Goal: Browse casually: Explore the website without a specific task or goal

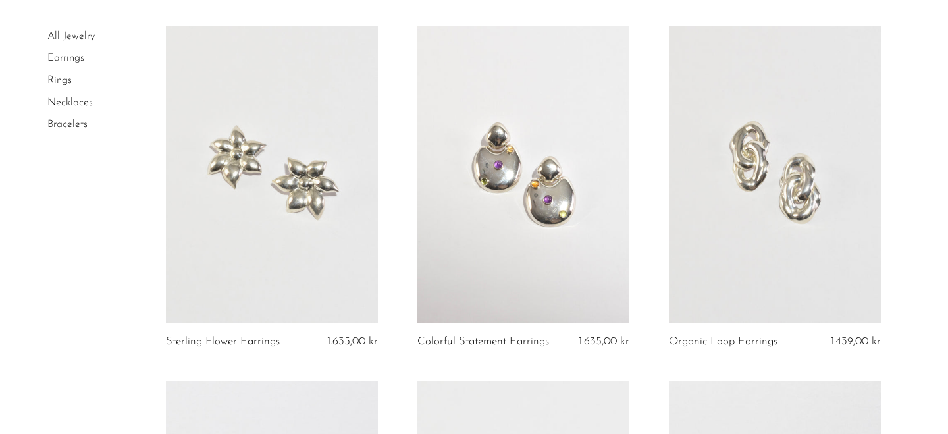
scroll to position [434, 0]
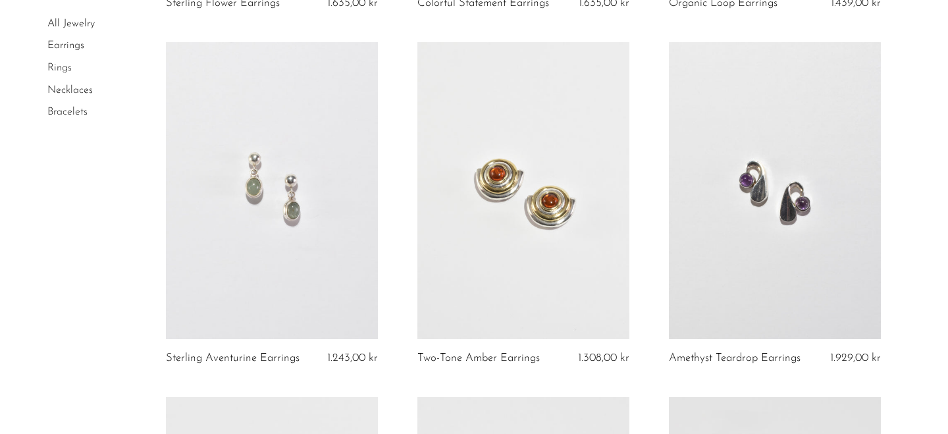
click at [283, 188] on link at bounding box center [272, 190] width 212 height 297
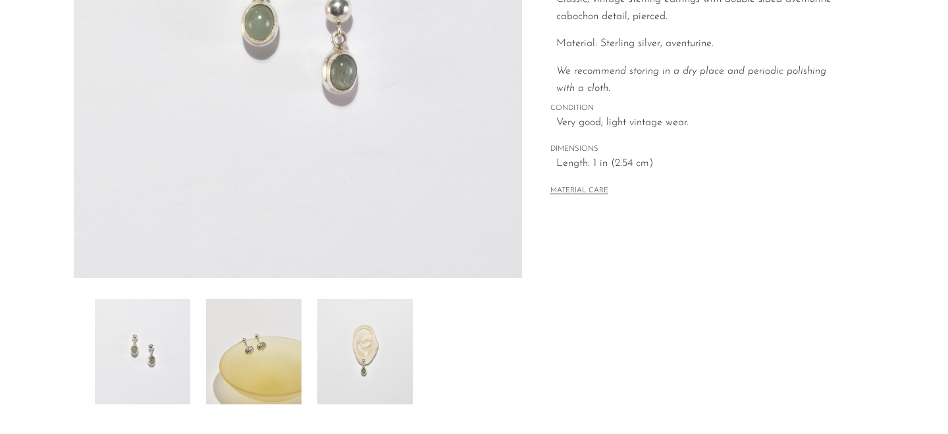
scroll to position [276, 0]
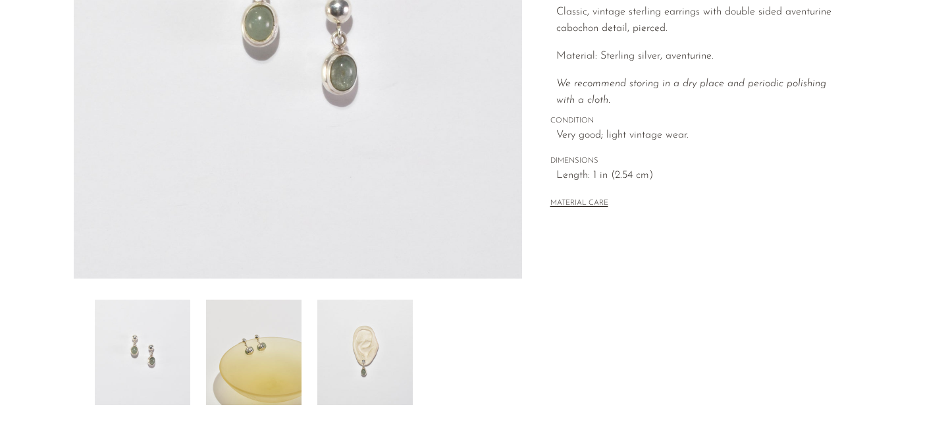
click at [332, 379] on img at bounding box center [364, 352] width 95 height 105
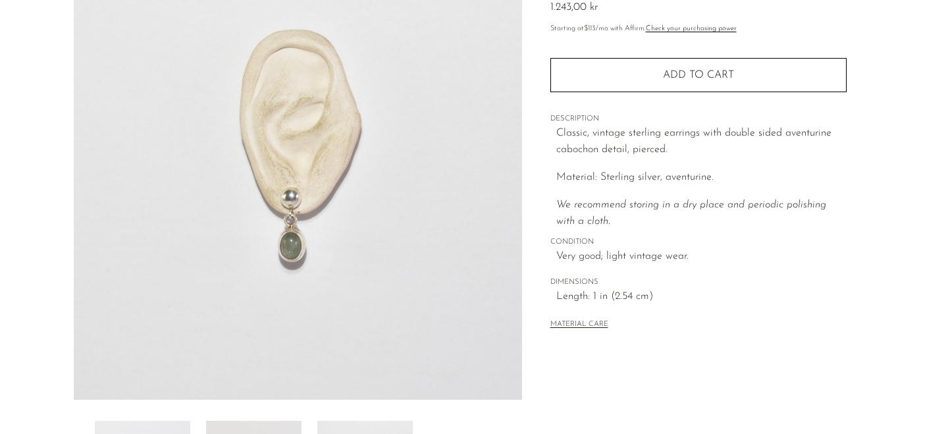
scroll to position [156, 0]
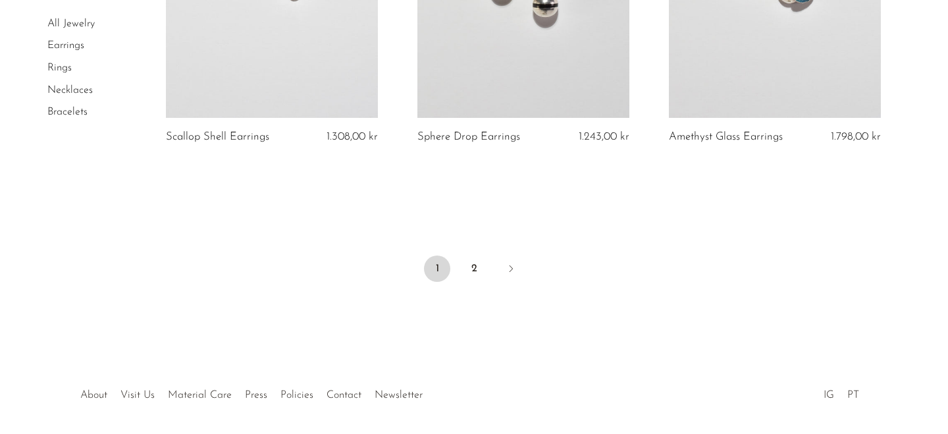
scroll to position [4254, 0]
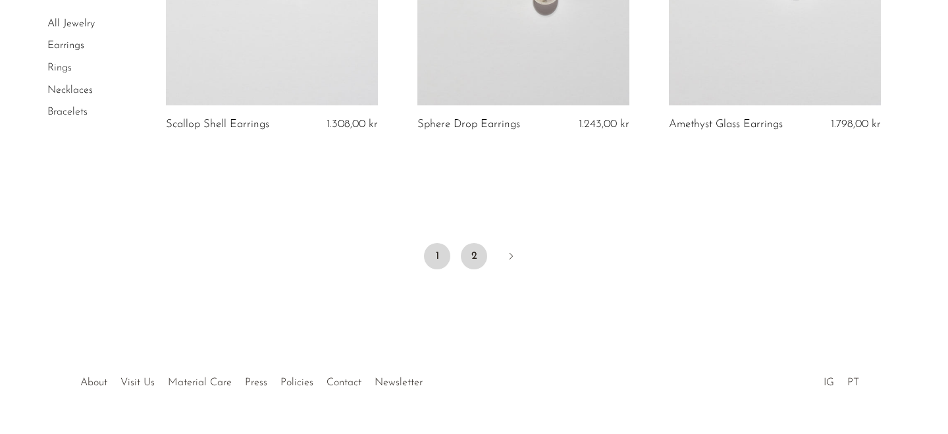
click at [475, 256] on link "2" at bounding box center [474, 256] width 26 height 26
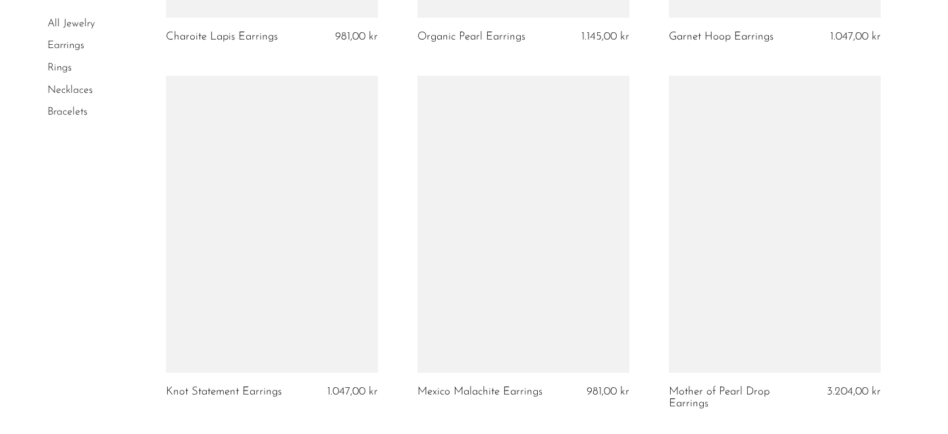
scroll to position [2569, 0]
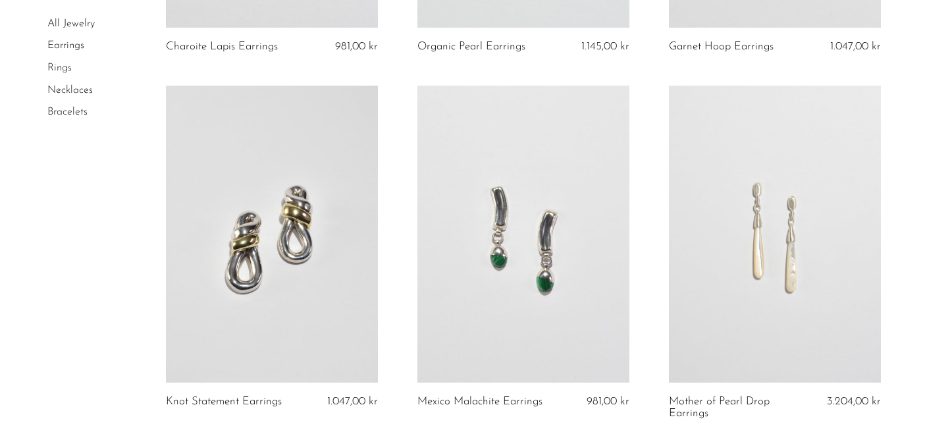
click at [72, 25] on link "All Jewelry" at bounding box center [70, 23] width 47 height 11
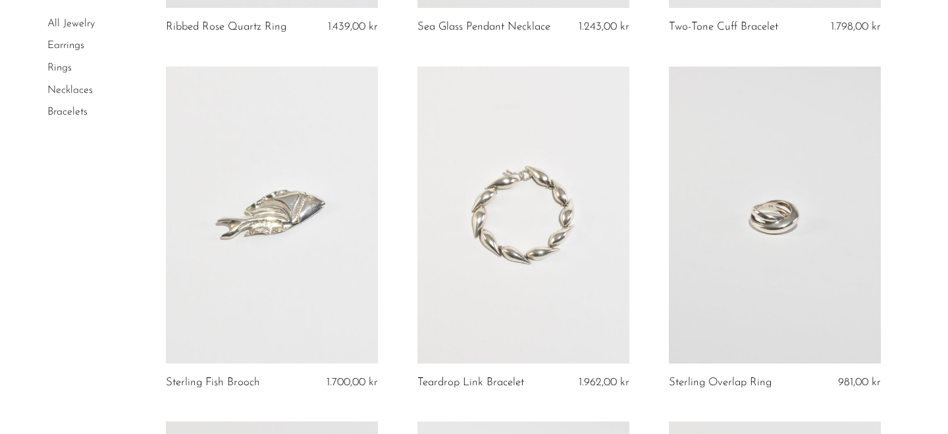
scroll to position [1154, 0]
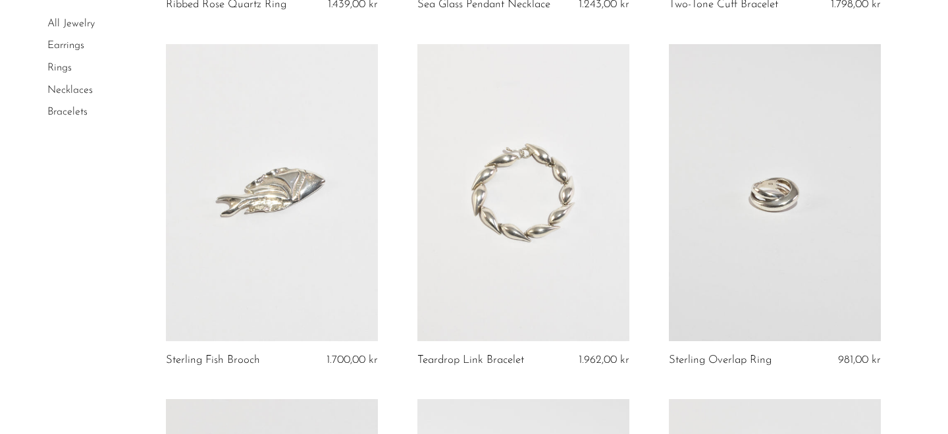
click at [749, 194] on link at bounding box center [775, 192] width 212 height 297
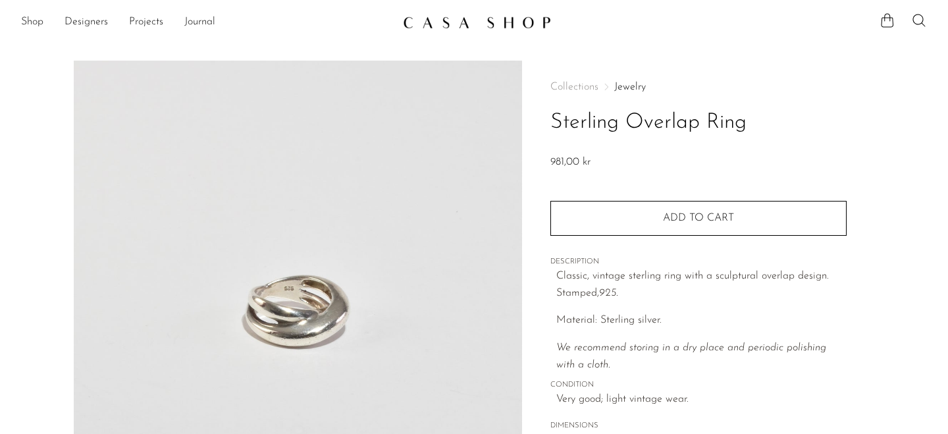
scroll to position [332, 0]
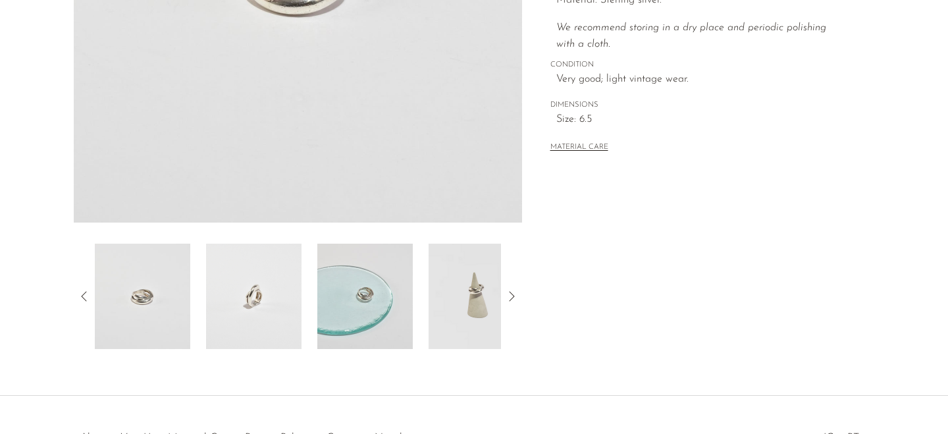
click at [336, 336] on img at bounding box center [364, 296] width 95 height 105
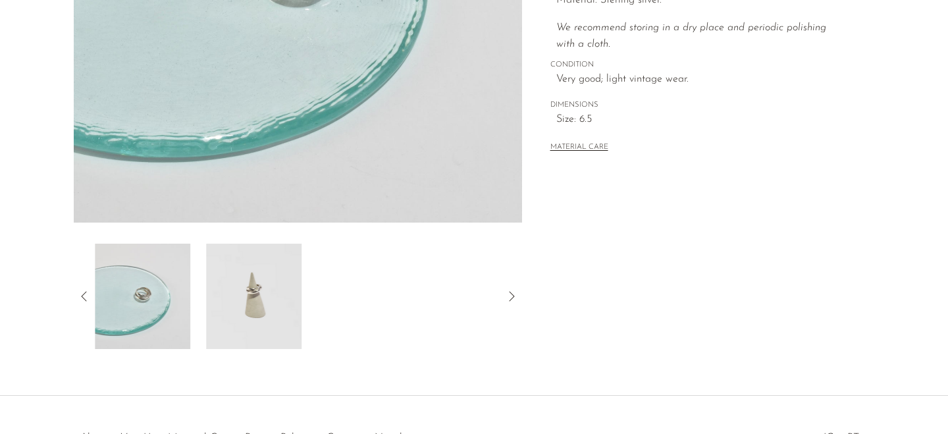
click at [267, 294] on img at bounding box center [253, 296] width 95 height 105
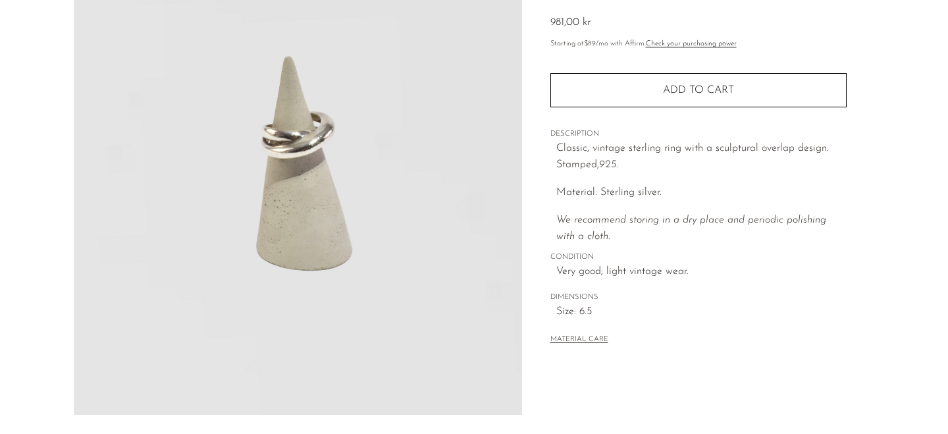
scroll to position [139, 0]
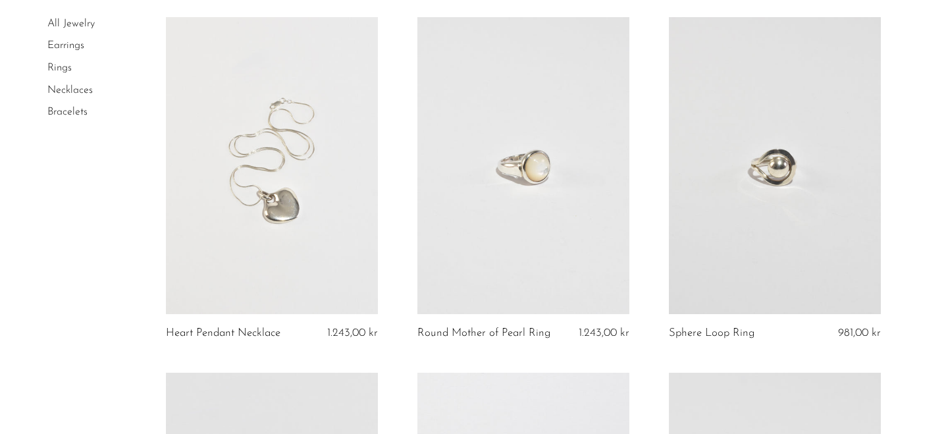
scroll to position [2261, 0]
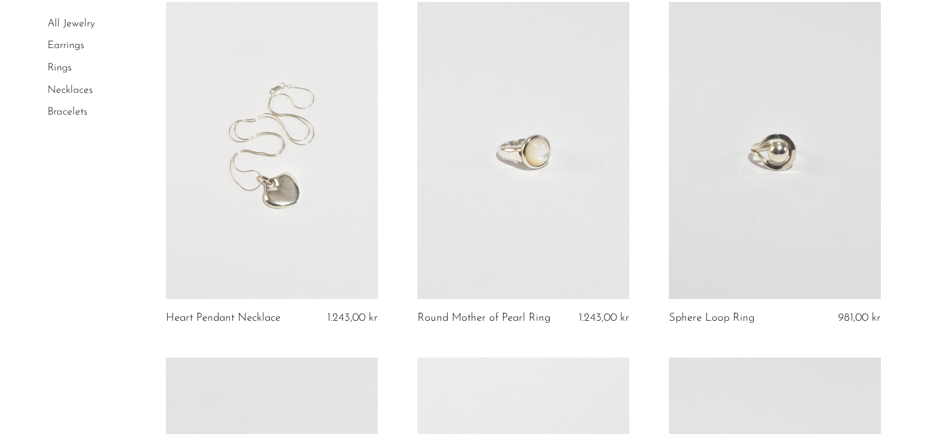
click at [546, 149] on link at bounding box center [523, 150] width 212 height 297
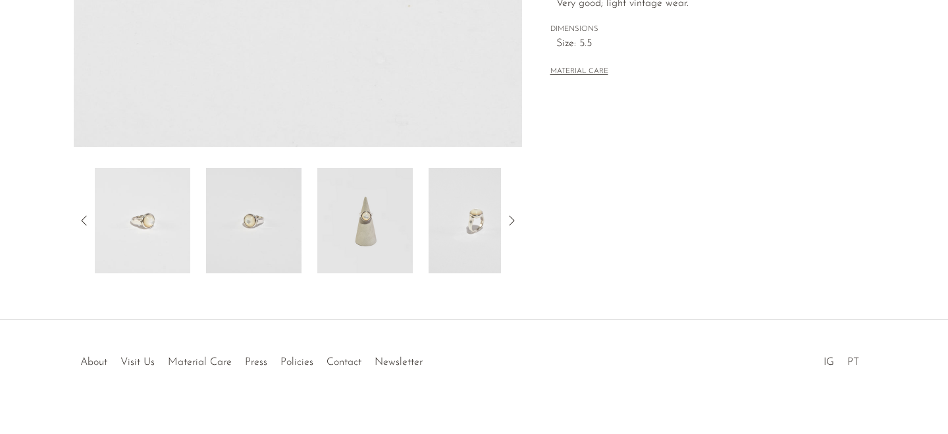
scroll to position [408, 0]
click at [385, 217] on img at bounding box center [364, 219] width 95 height 105
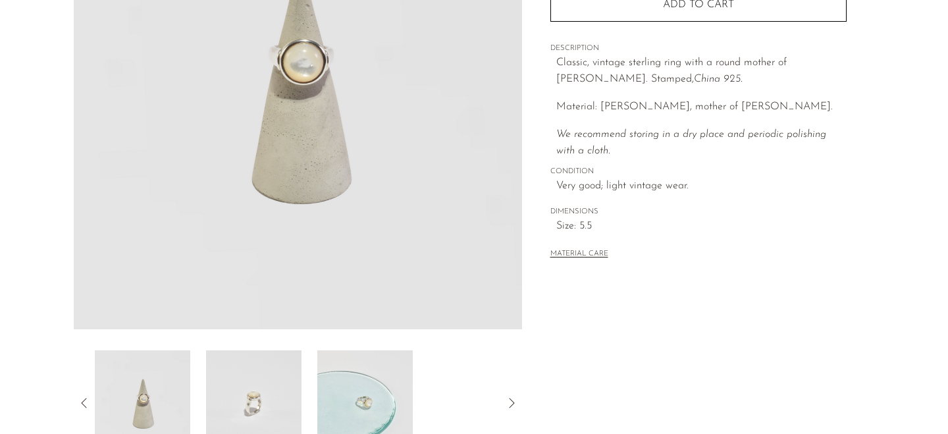
scroll to position [225, 0]
click at [257, 425] on img at bounding box center [253, 403] width 95 height 105
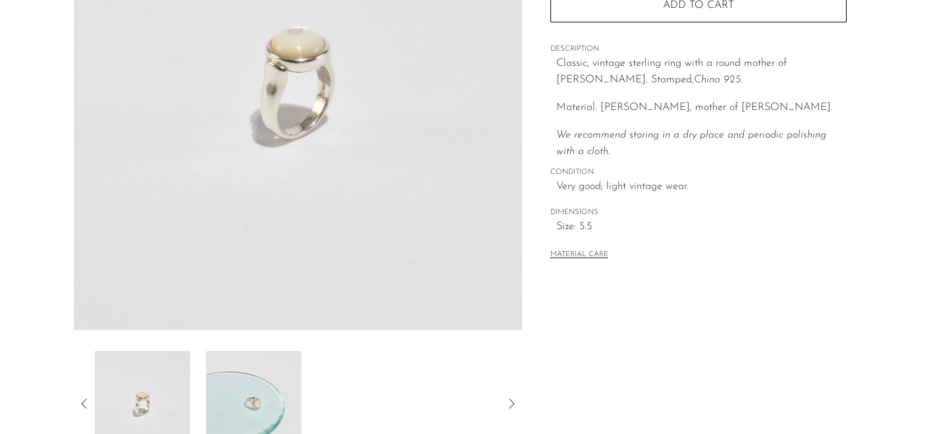
scroll to position [158, 0]
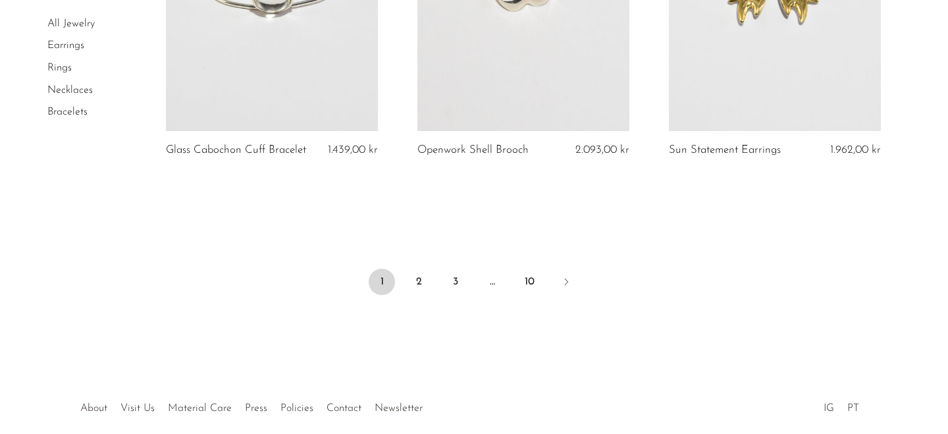
scroll to position [4303, 0]
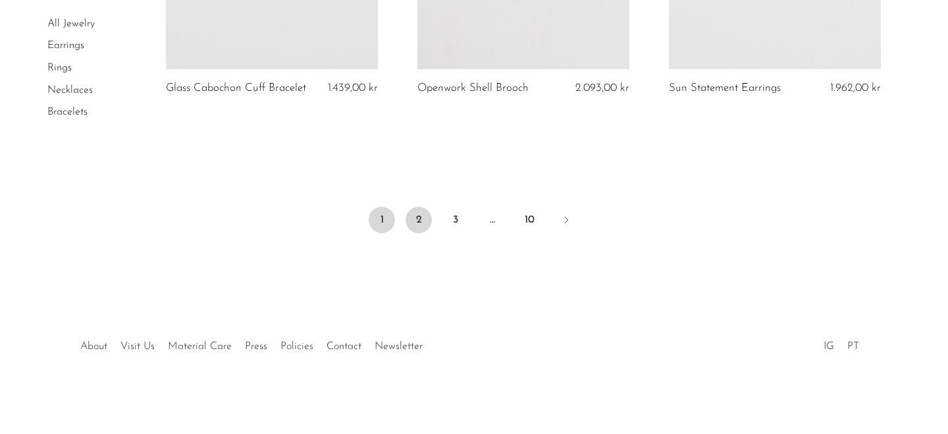
click at [410, 219] on link "2" at bounding box center [419, 220] width 26 height 26
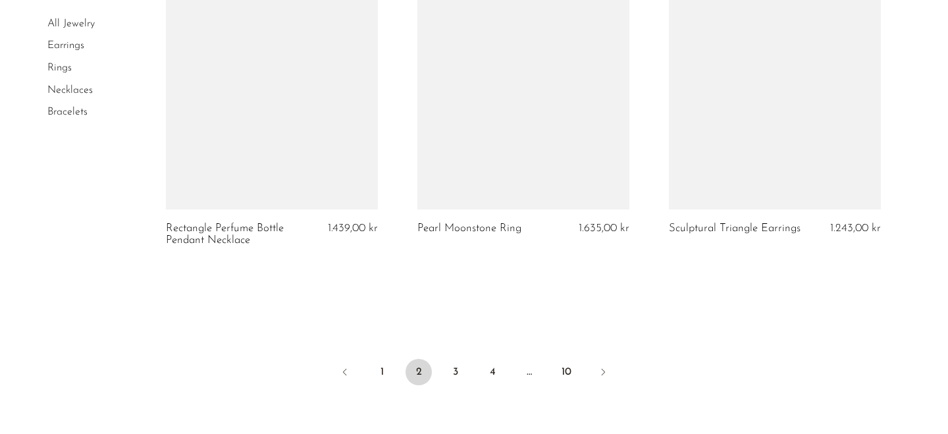
scroll to position [4164, 0]
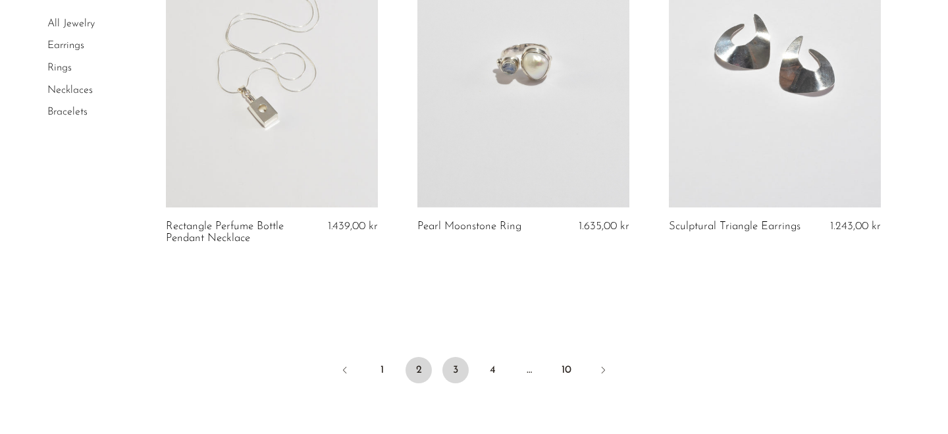
click at [459, 368] on link "3" at bounding box center [455, 370] width 26 height 26
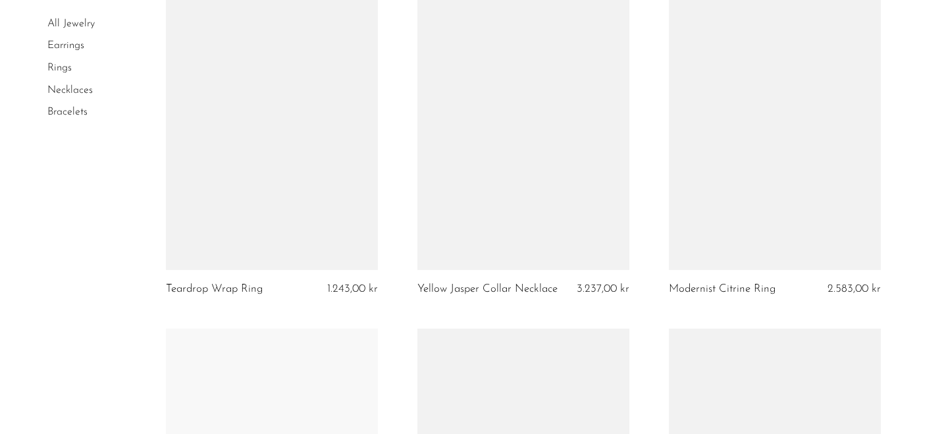
scroll to position [2312, 0]
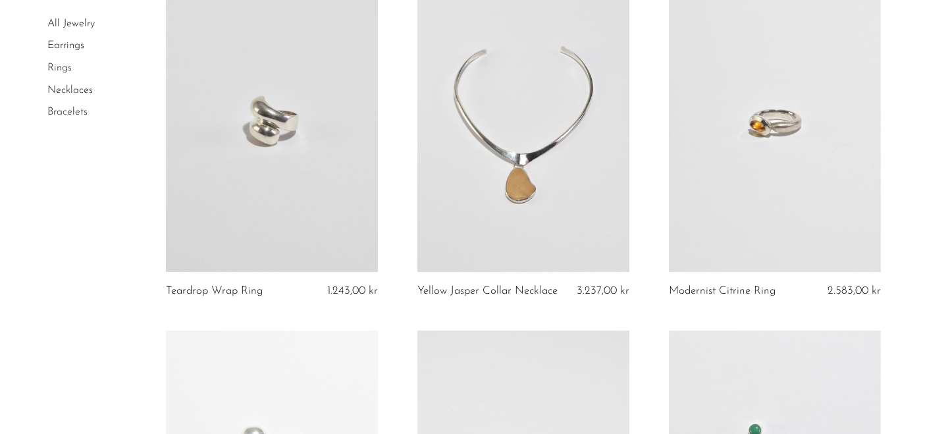
click at [238, 80] on link at bounding box center [272, 123] width 212 height 297
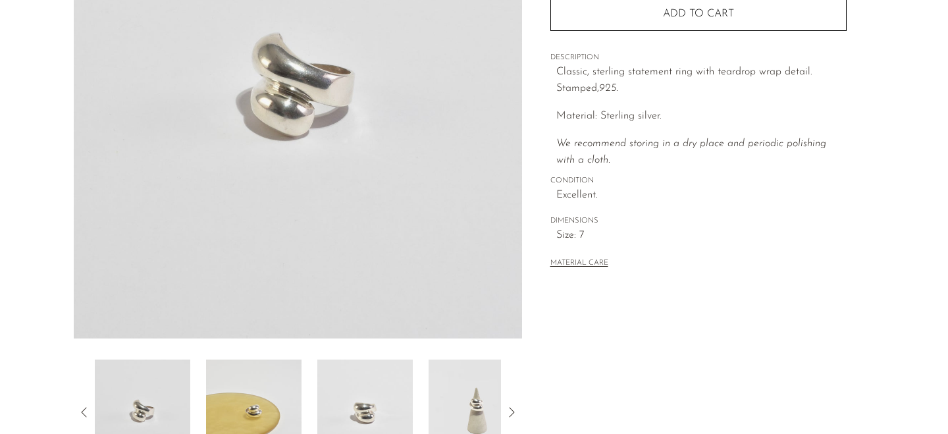
scroll to position [228, 0]
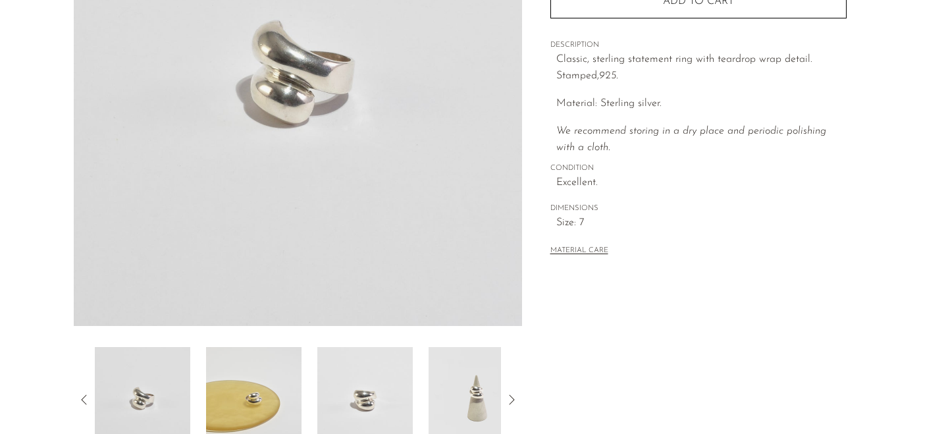
click at [275, 379] on img at bounding box center [253, 399] width 95 height 105
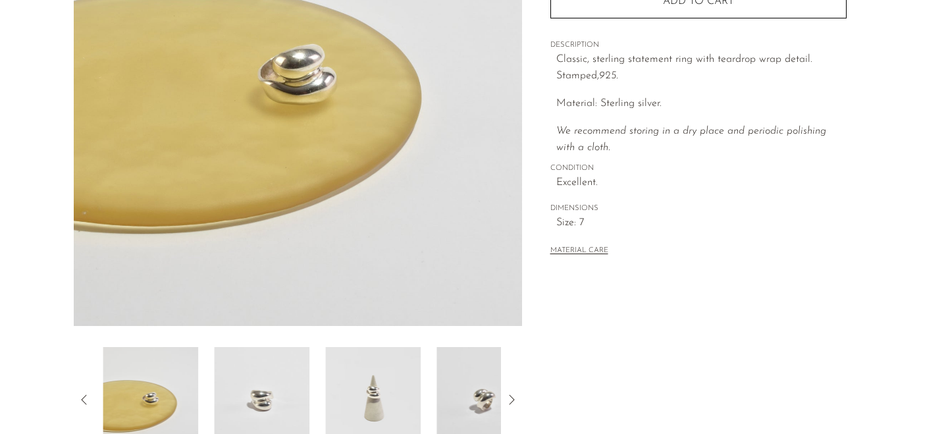
click at [390, 385] on img at bounding box center [372, 399] width 95 height 105
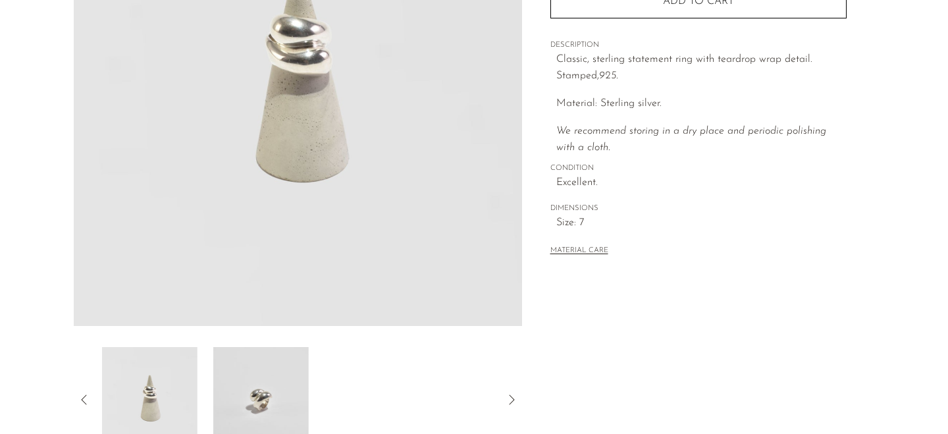
click at [267, 365] on img at bounding box center [260, 399] width 95 height 105
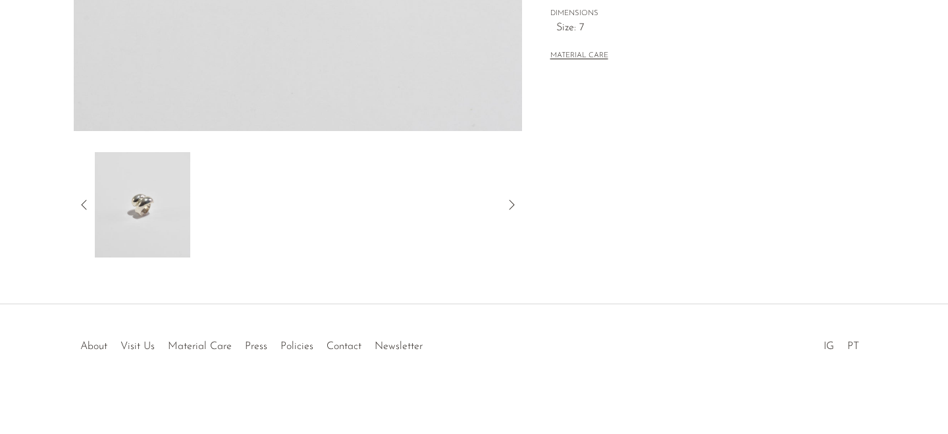
scroll to position [0, 0]
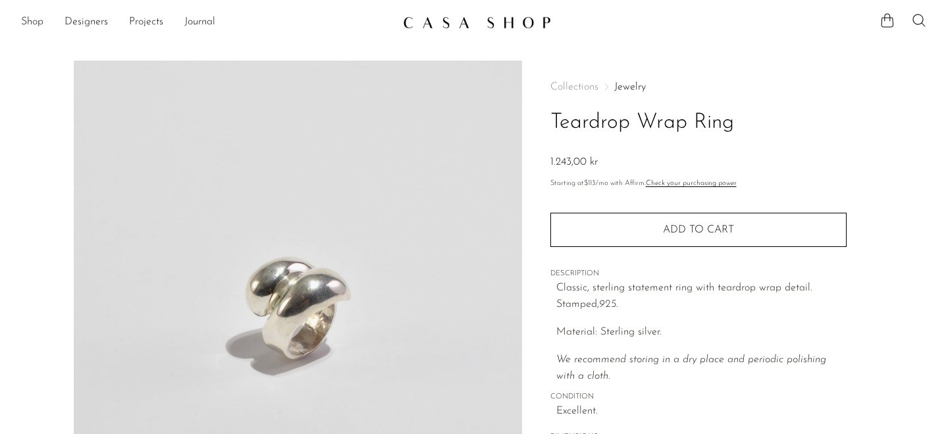
click at [443, 16] on img at bounding box center [477, 22] width 148 height 13
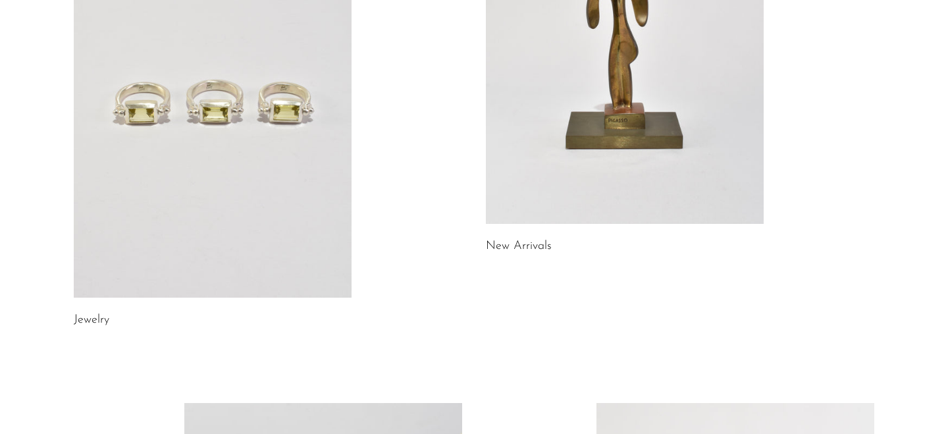
scroll to position [259, 0]
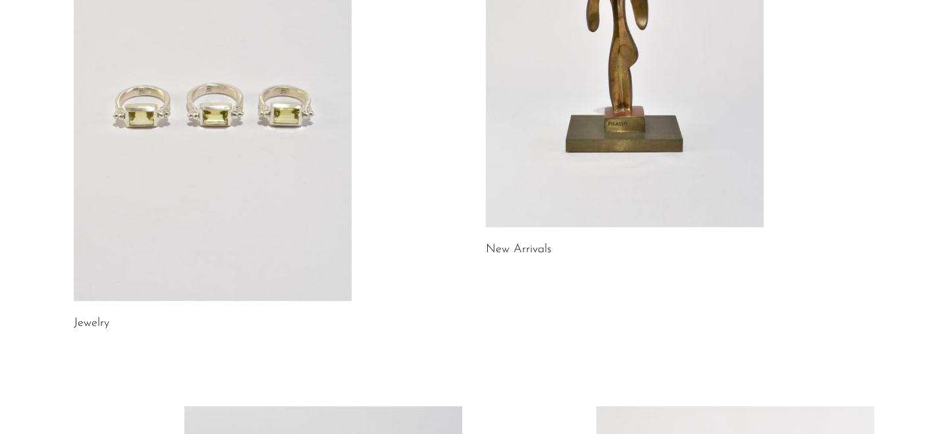
click at [508, 241] on h2 "New Arrivals" at bounding box center [625, 249] width 278 height 19
click at [513, 217] on link at bounding box center [625, 32] width 278 height 389
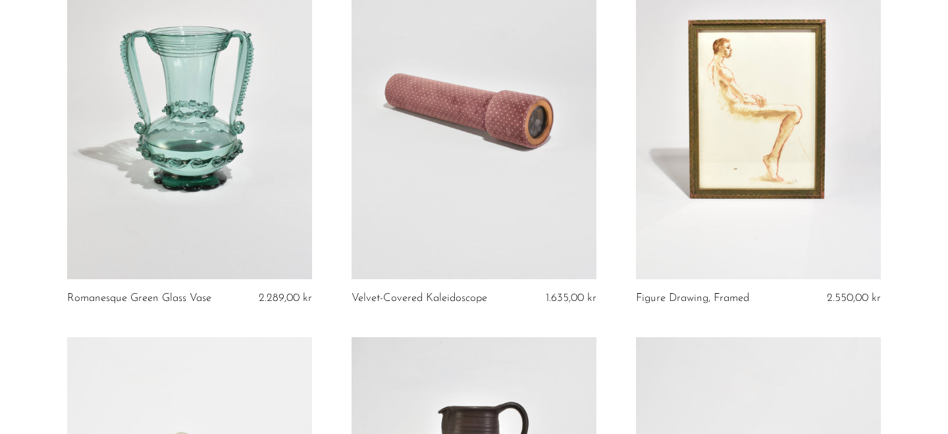
scroll to position [182, 0]
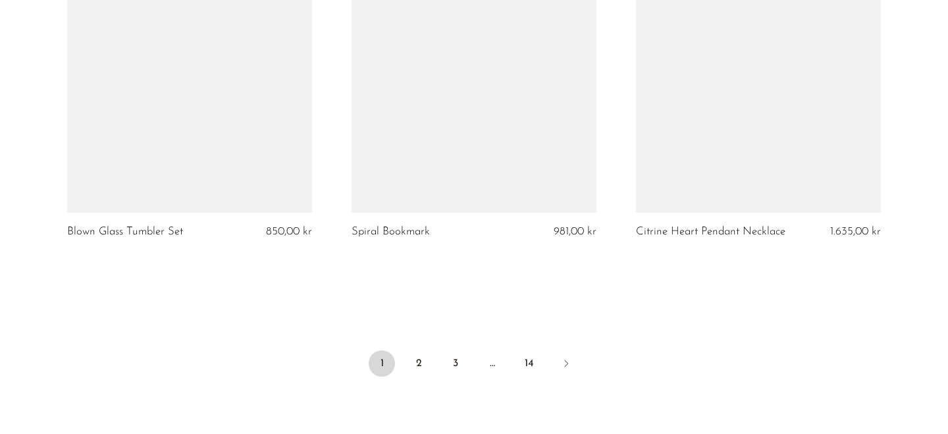
scroll to position [4676, 0]
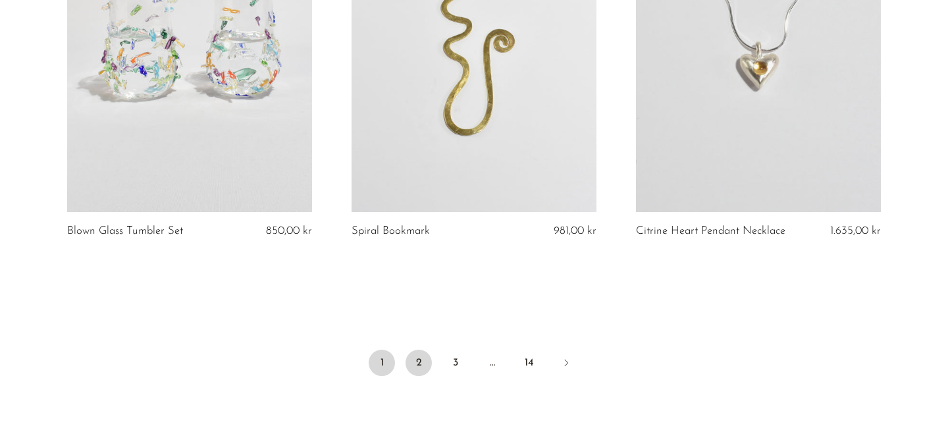
click at [424, 357] on link "2" at bounding box center [419, 363] width 26 height 26
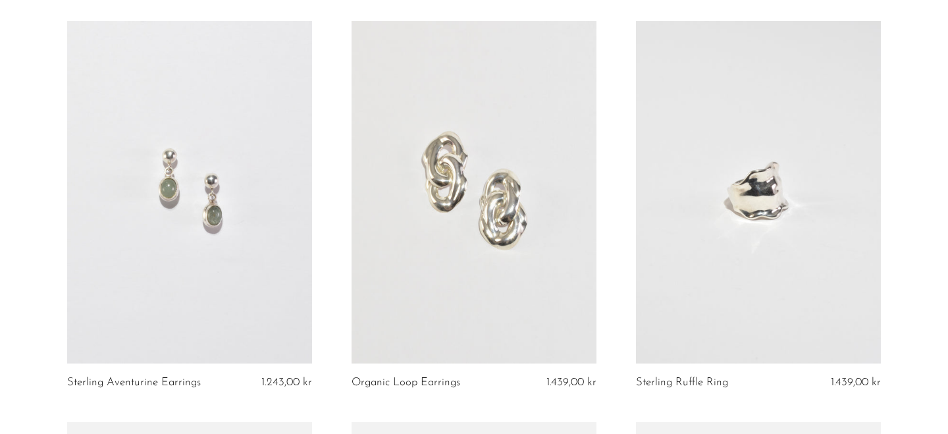
scroll to position [4143, 0]
